Goal: Task Accomplishment & Management: Use online tool/utility

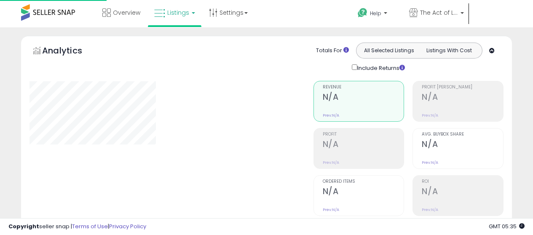
type input "**********"
select select "**"
type input "**********"
select select "**"
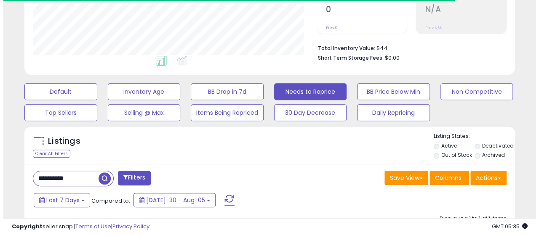
scroll to position [210, 0]
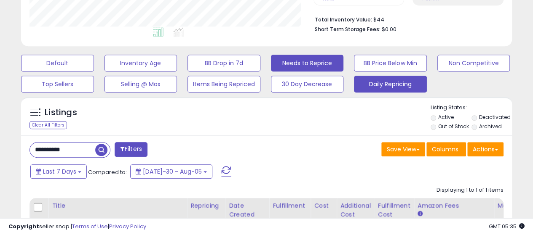
click at [94, 72] on button "Daily Repricing" at bounding box center [57, 63] width 73 height 17
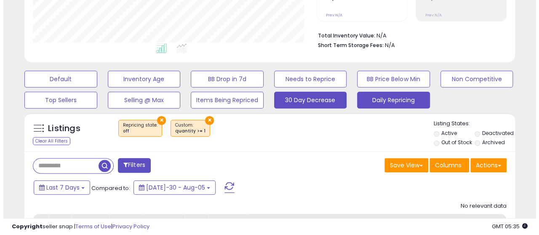
scroll to position [193, 0]
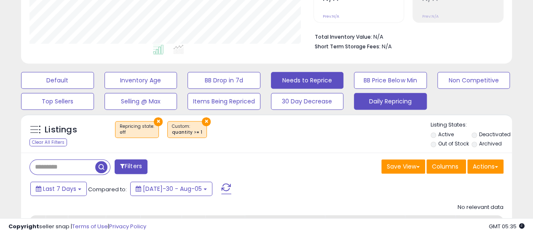
click at [94, 83] on button "Needs to Reprice" at bounding box center [57, 80] width 73 height 17
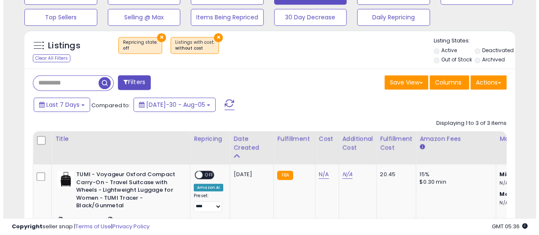
scroll to position [173, 284]
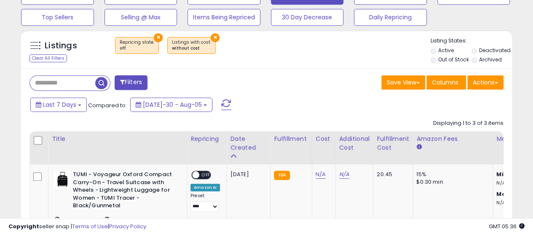
click at [210, 33] on button "×" at bounding box center [214, 37] width 9 height 9
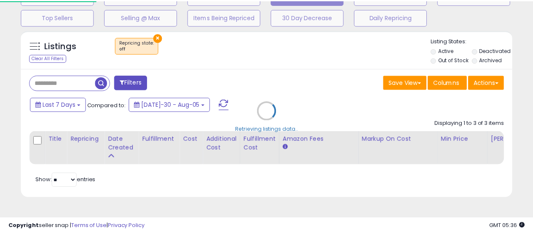
scroll to position [173, 287]
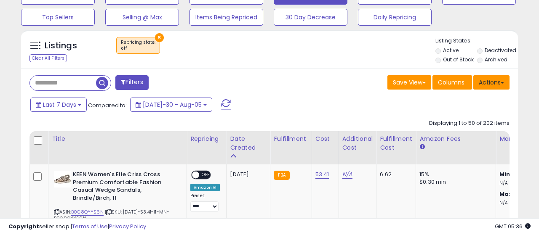
click at [483, 79] on button "Actions" at bounding box center [491, 82] width 36 height 14
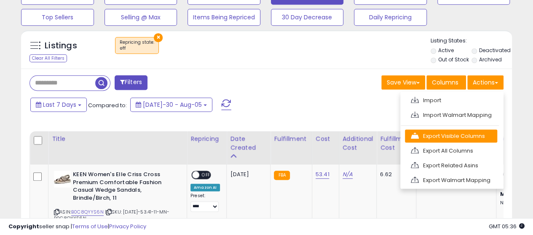
scroll to position [420806, 420695]
click at [442, 134] on link "Export Visible Columns" at bounding box center [451, 136] width 92 height 13
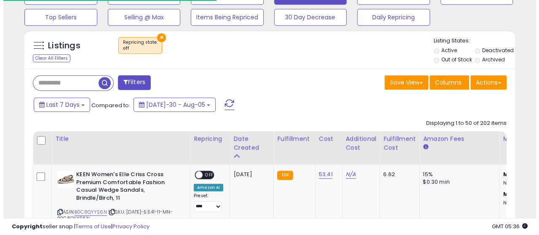
scroll to position [173, 284]
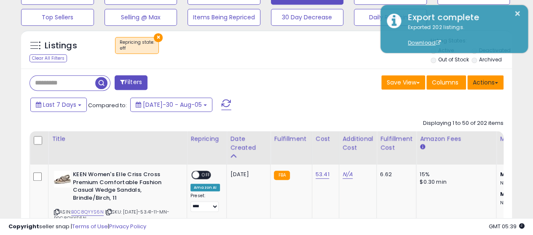
click at [491, 77] on button "Actions" at bounding box center [485, 82] width 36 height 14
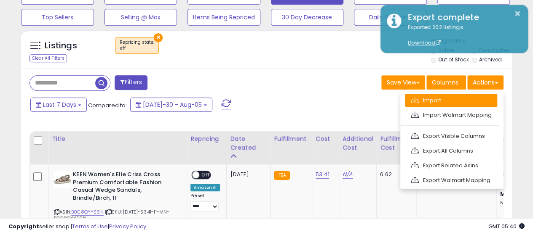
click at [434, 98] on link "Import" at bounding box center [451, 100] width 92 height 13
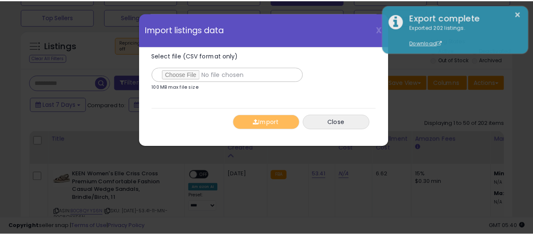
scroll to position [173, 287]
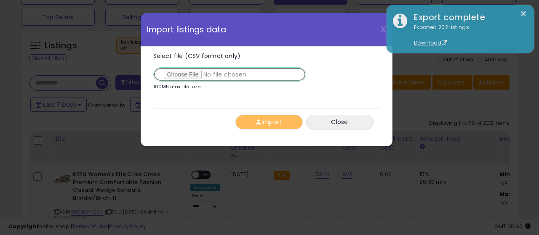
click at [174, 77] on input "Select file (CSV format only)" at bounding box center [229, 74] width 153 height 14
type input "**********"
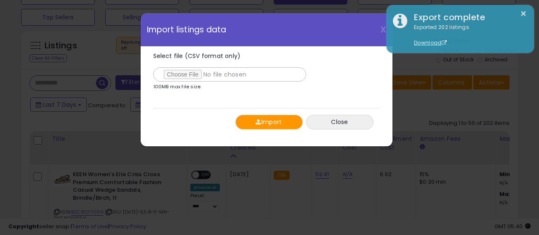
click at [266, 122] on button "Import" at bounding box center [268, 122] width 67 height 15
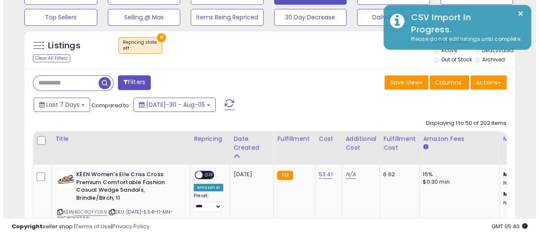
scroll to position [420806, 420695]
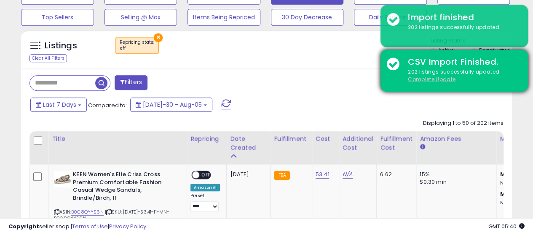
click at [424, 78] on u "Complete Update" at bounding box center [432, 79] width 48 height 7
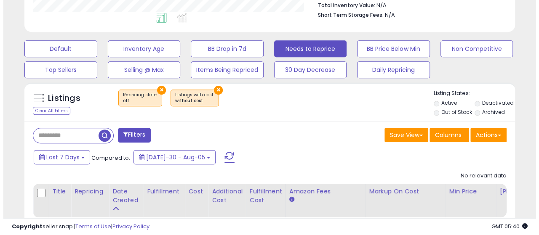
scroll to position [235, 0]
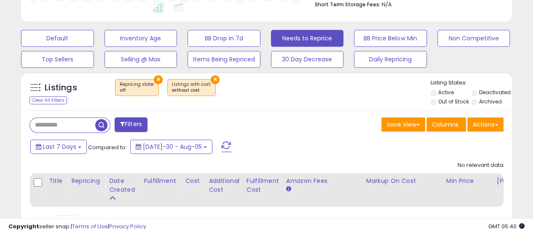
click at [210, 79] on button "×" at bounding box center [214, 79] width 9 height 9
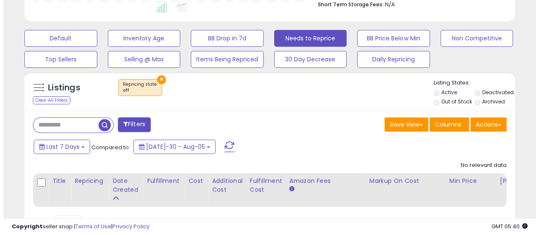
scroll to position [173, 284]
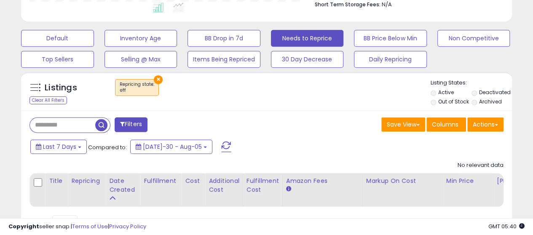
click at [158, 79] on button "×" at bounding box center [158, 79] width 9 height 9
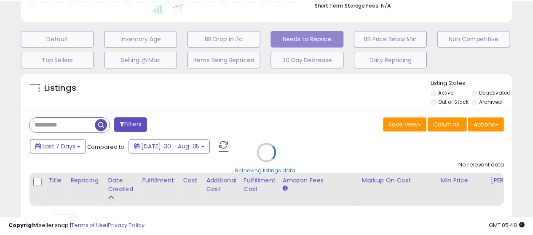
scroll to position [173, 287]
